Goal: Download file/media

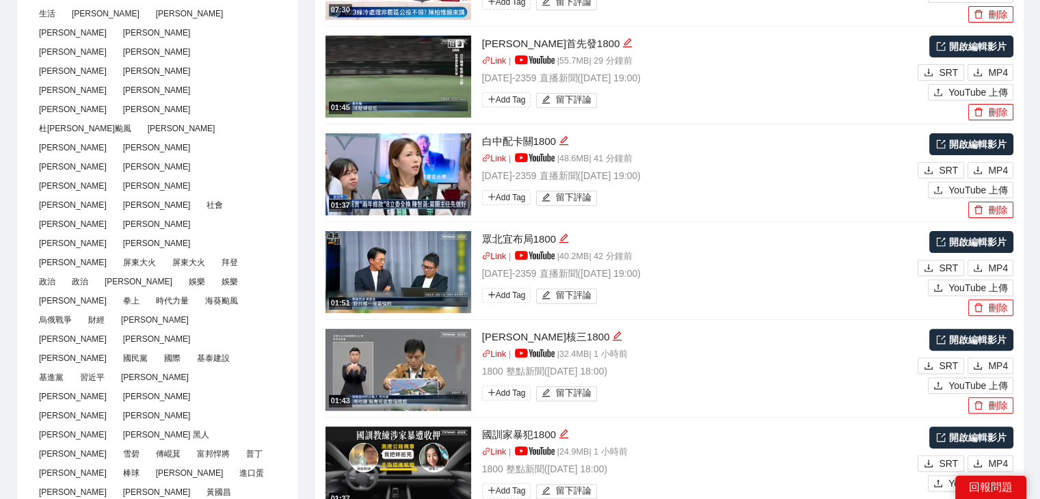
scroll to position [478, 0]
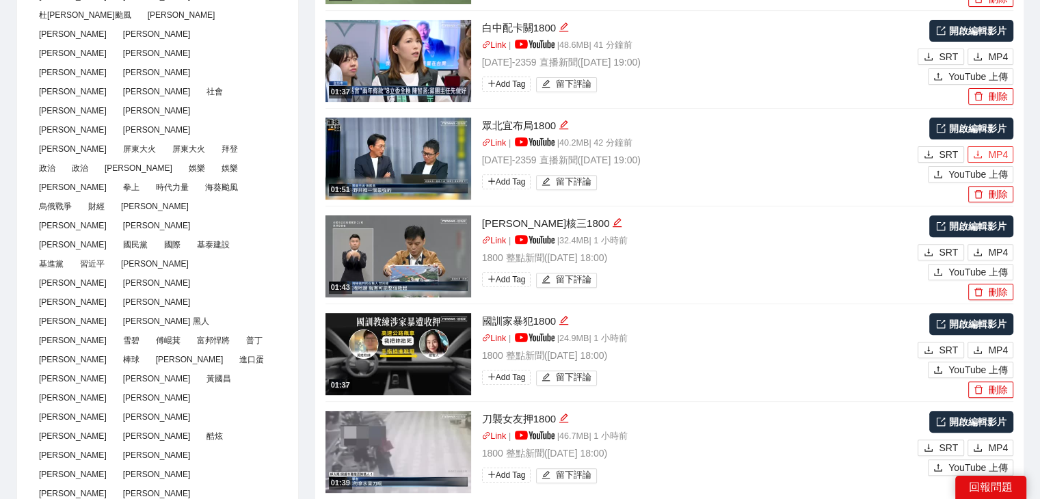
click at [998, 158] on span "MP4" at bounding box center [998, 154] width 20 height 15
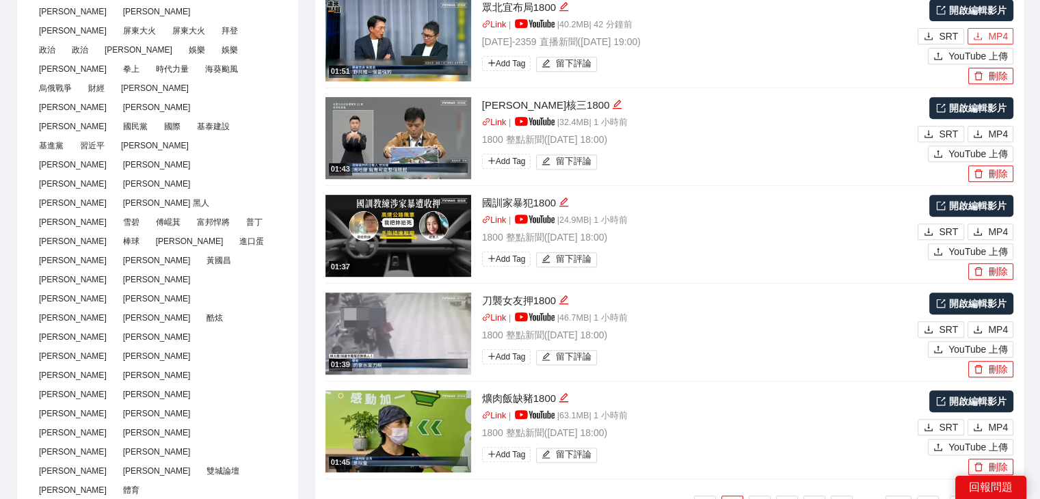
scroll to position [615, 0]
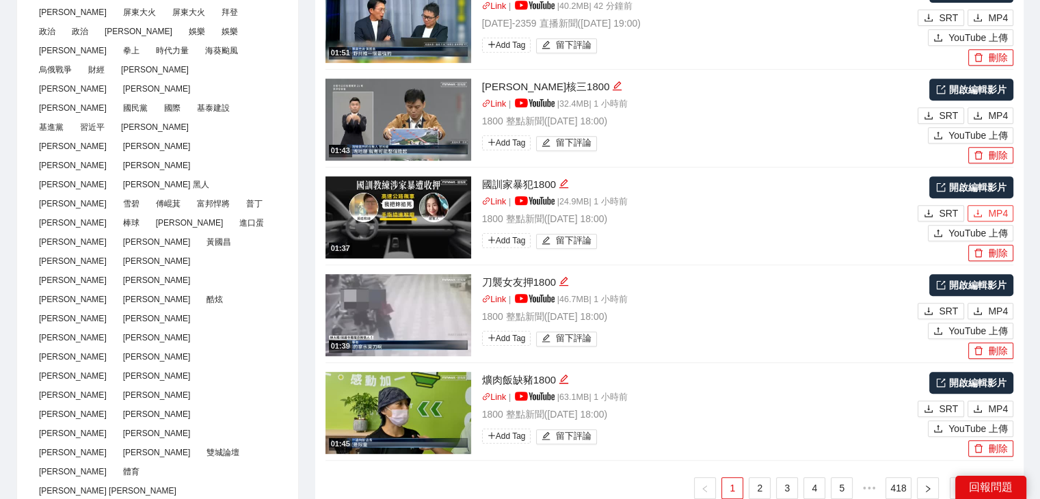
click at [990, 208] on span "MP4" at bounding box center [998, 213] width 20 height 15
click at [993, 306] on span "MP4" at bounding box center [998, 311] width 20 height 15
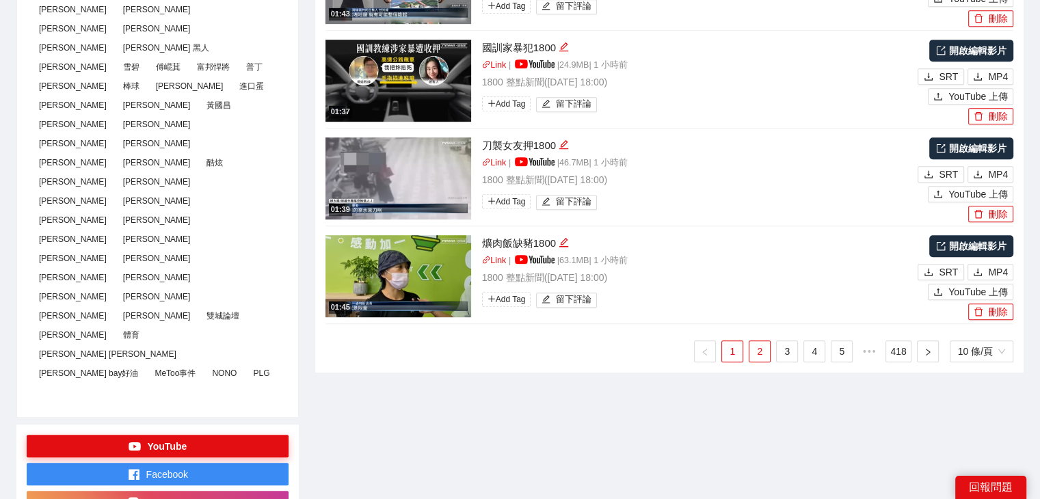
click at [763, 351] on link "2" at bounding box center [759, 351] width 21 height 21
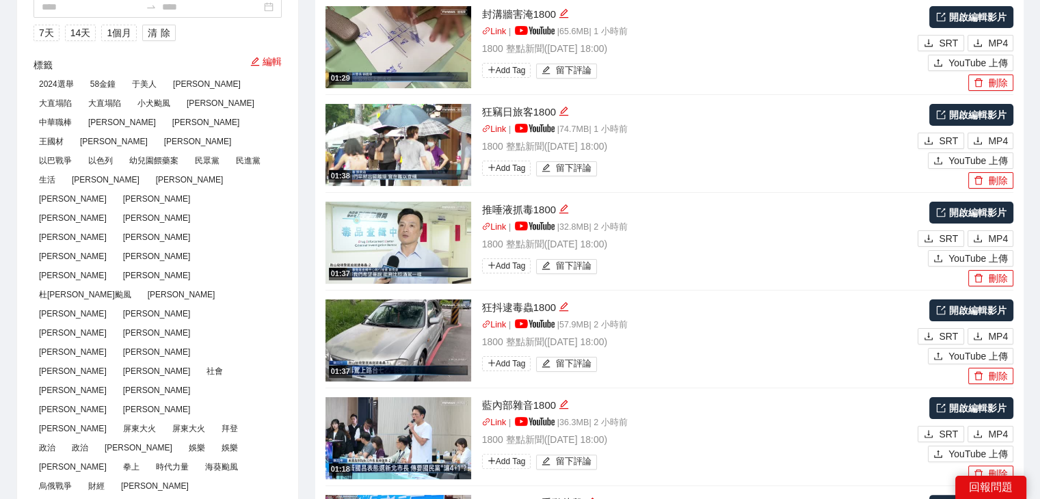
scroll to position [0, 0]
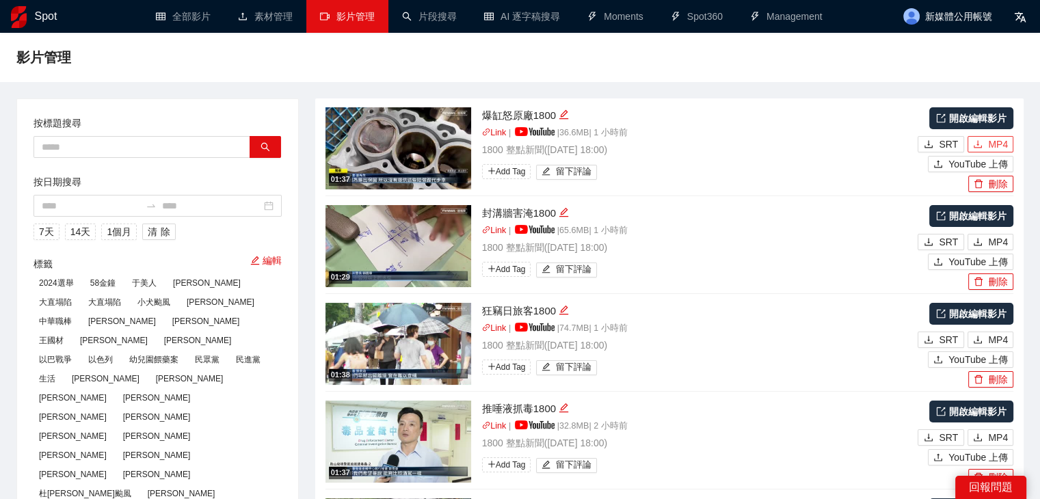
click at [989, 144] on span "MP4" at bounding box center [998, 144] width 20 height 15
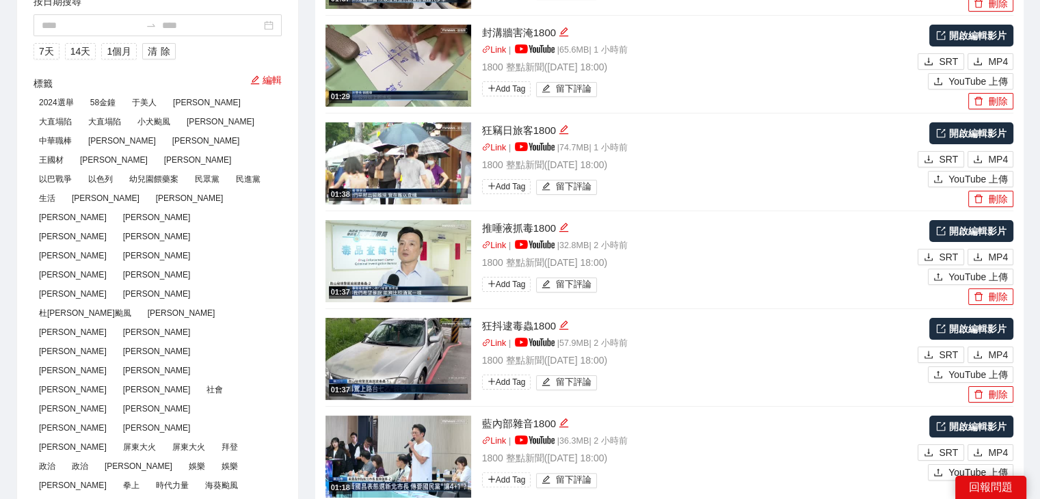
scroll to position [205, 0]
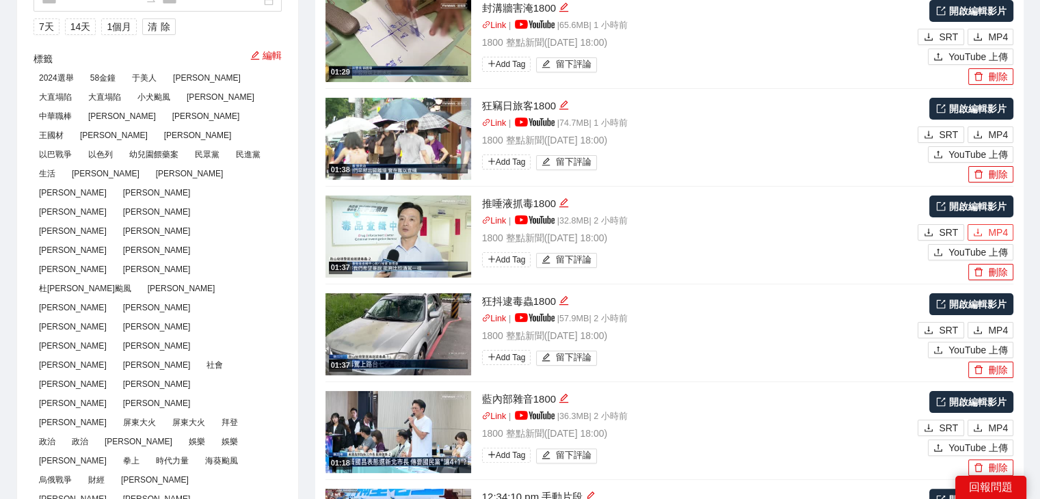
click at [993, 234] on span "MP4" at bounding box center [998, 232] width 20 height 15
click at [995, 329] on span "MP4" at bounding box center [998, 330] width 20 height 15
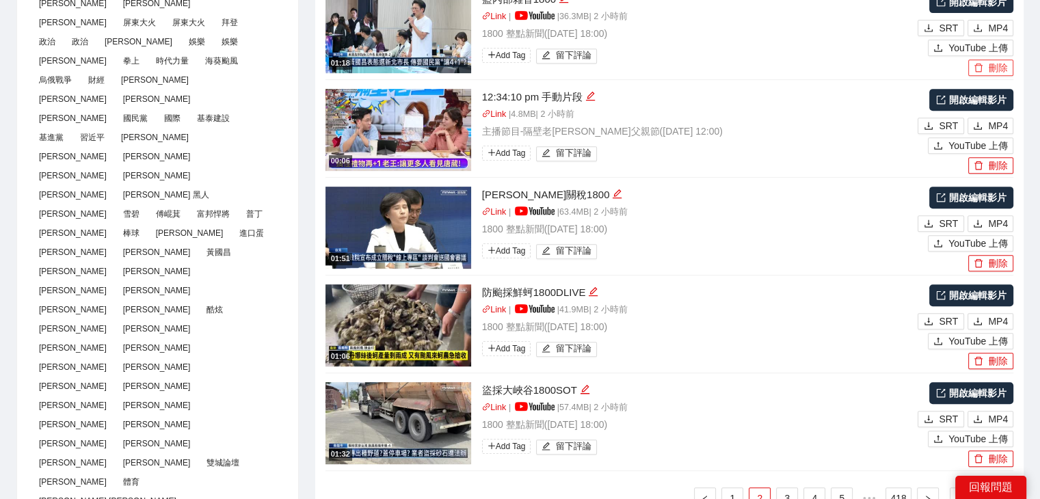
scroll to position [684, 0]
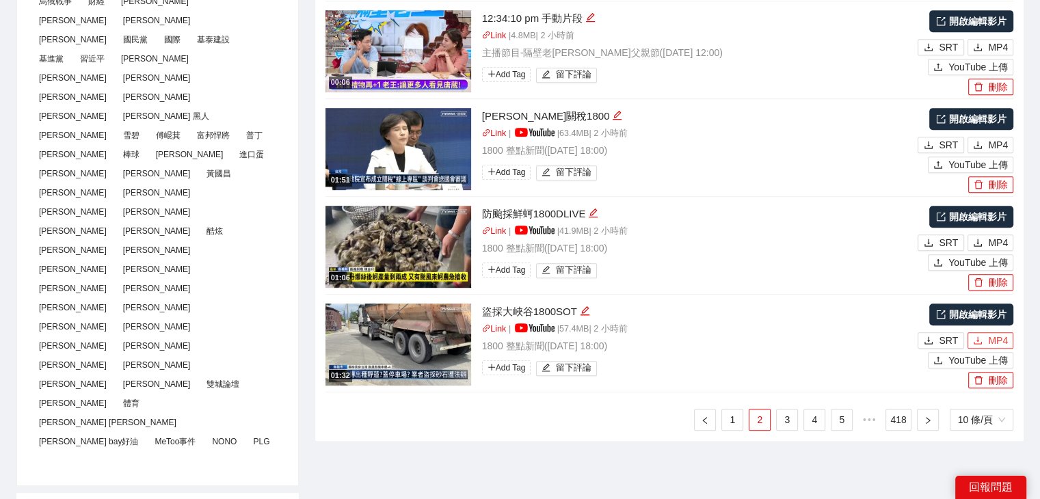
click at [997, 340] on span "MP4" at bounding box center [998, 340] width 20 height 15
click at [790, 420] on link "3" at bounding box center [787, 419] width 21 height 21
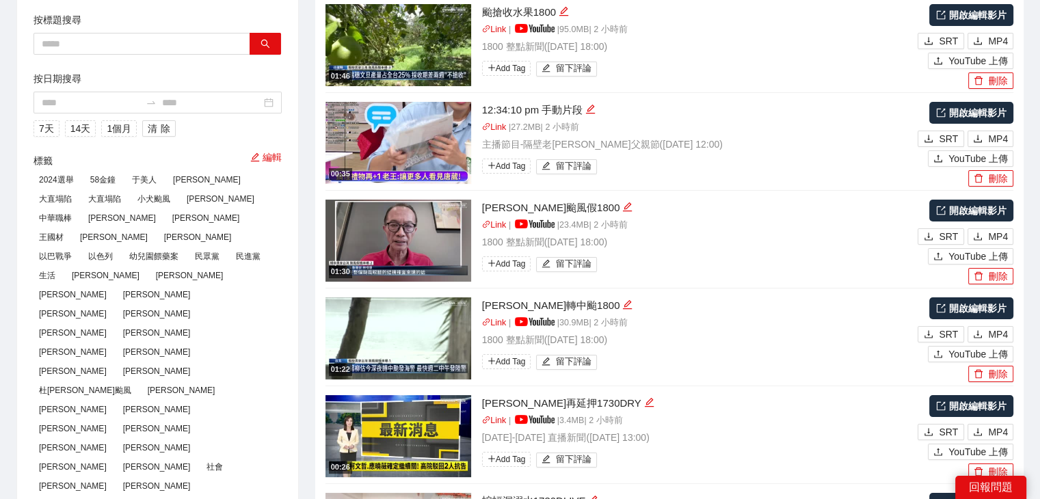
scroll to position [0, 0]
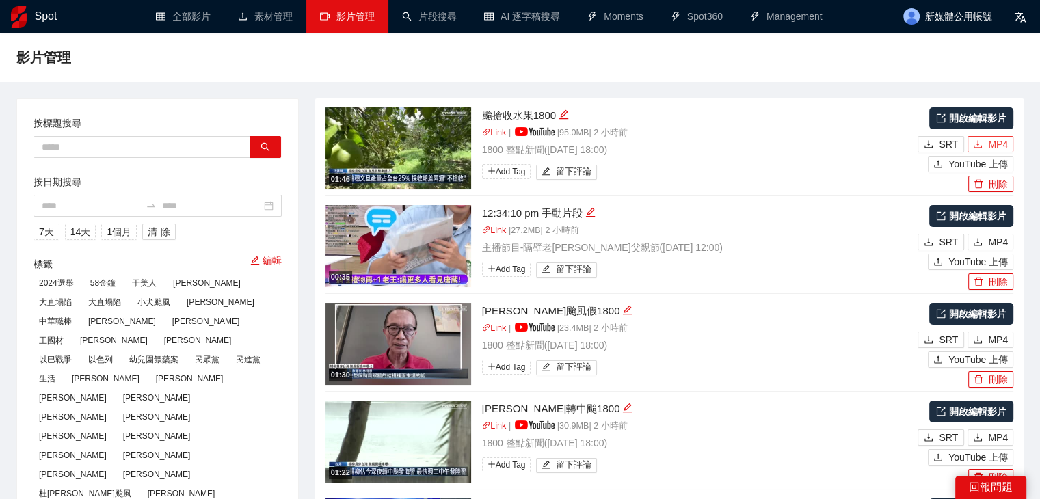
click at [991, 137] on span "MP4" at bounding box center [998, 144] width 20 height 15
click at [1001, 340] on span "MP4" at bounding box center [998, 339] width 20 height 15
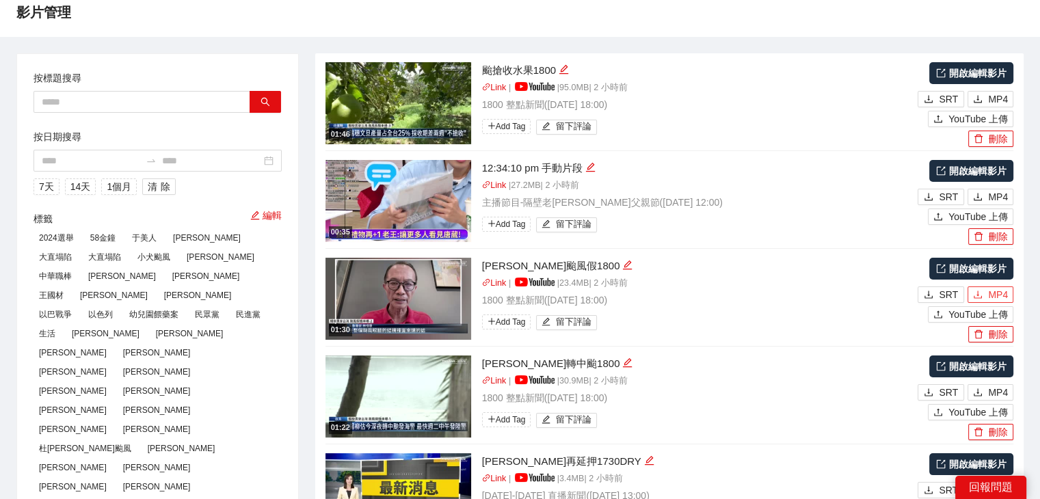
scroll to position [137, 0]
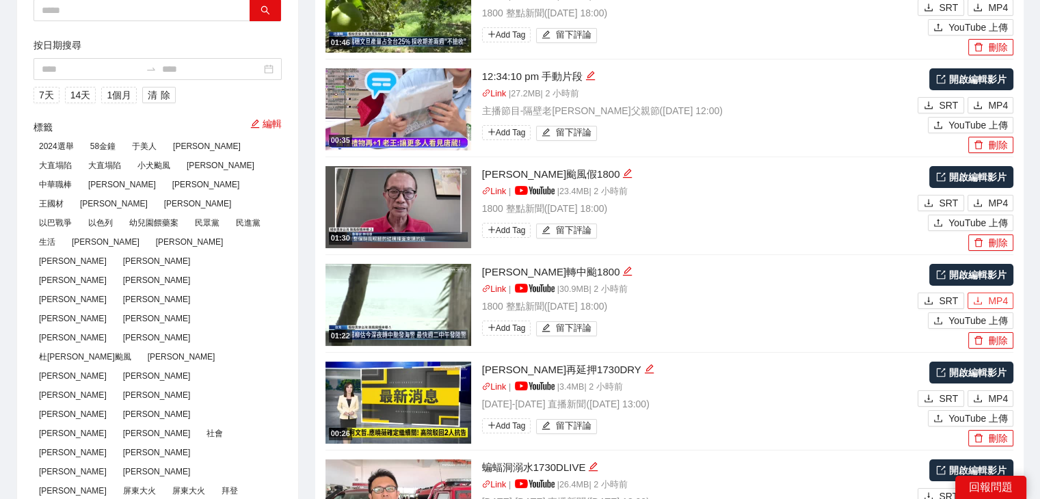
click at [1000, 301] on span "MP4" at bounding box center [998, 300] width 20 height 15
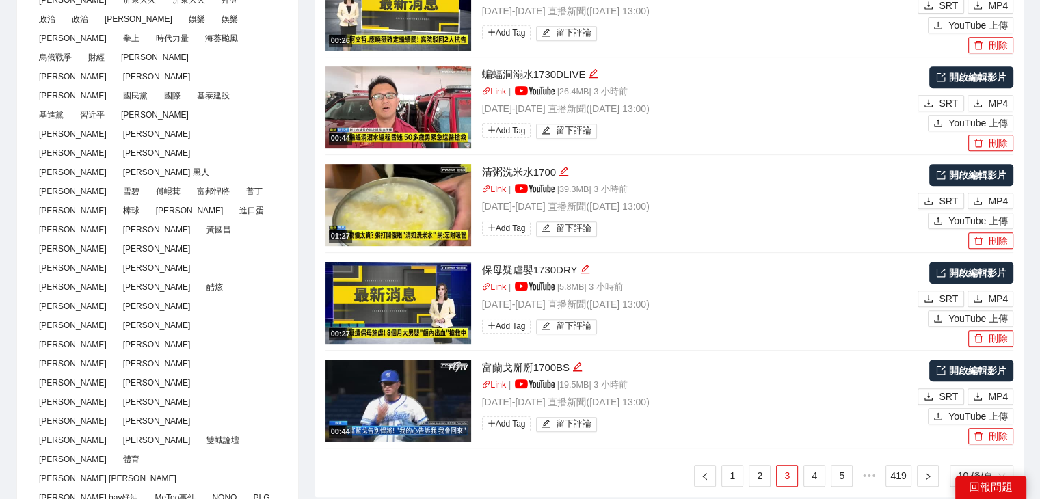
scroll to position [752, 0]
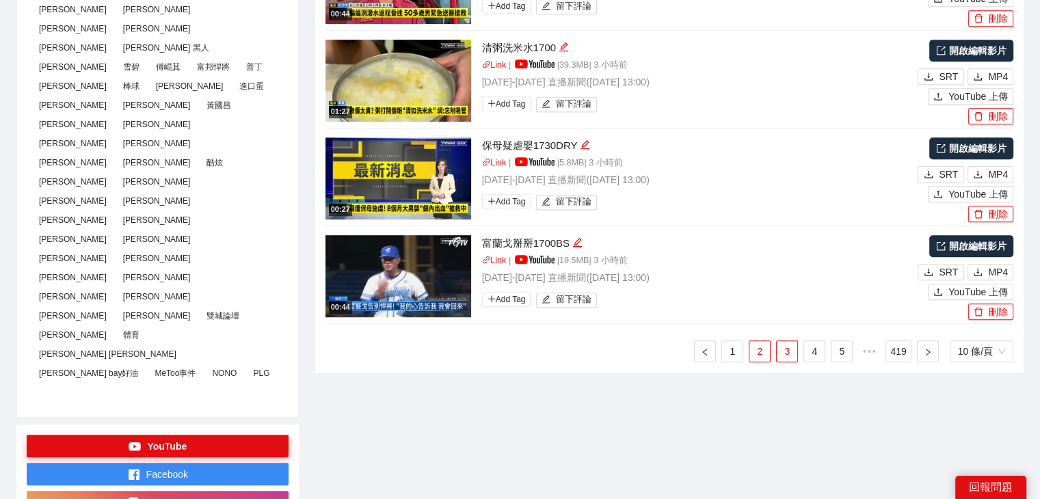
click at [760, 351] on link "2" at bounding box center [759, 351] width 21 height 21
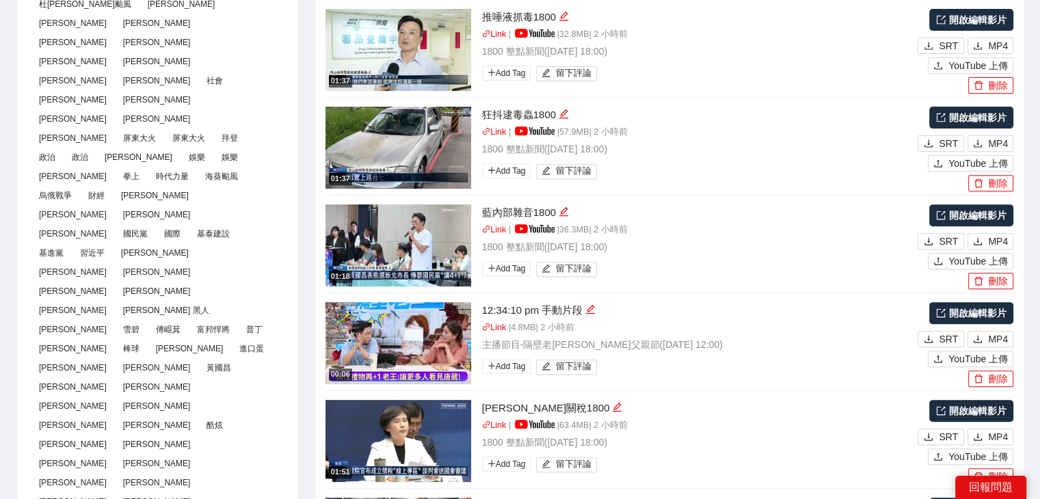
scroll to position [478, 0]
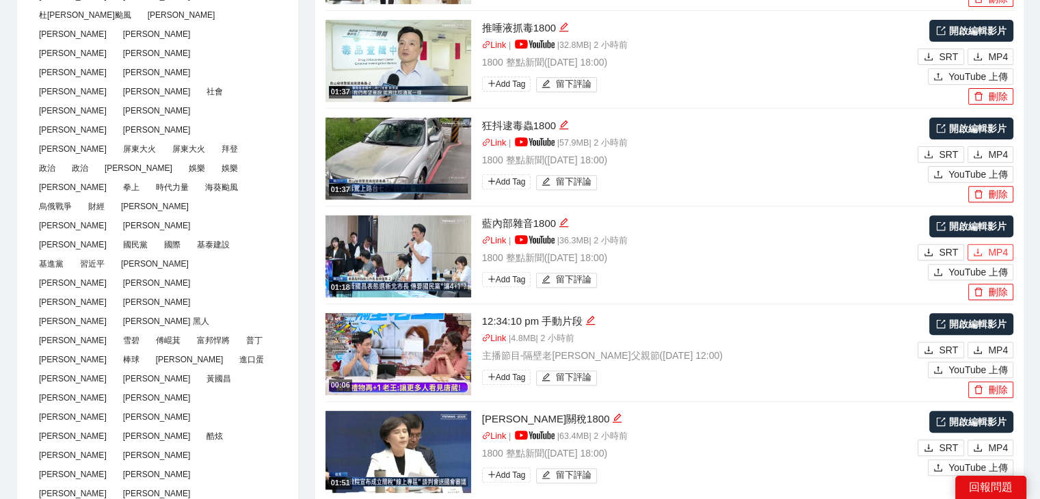
click at [989, 252] on span "MP4" at bounding box center [998, 252] width 20 height 15
